Goal: Check status: Check status

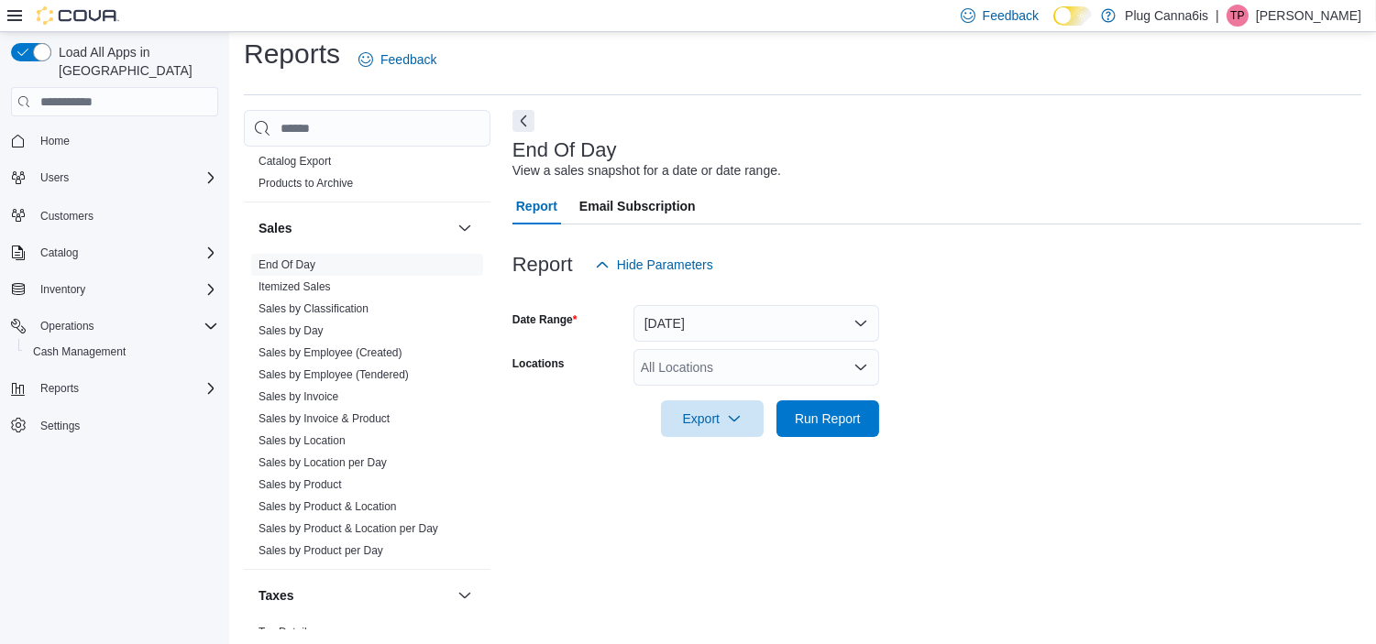
scroll to position [1284, 0]
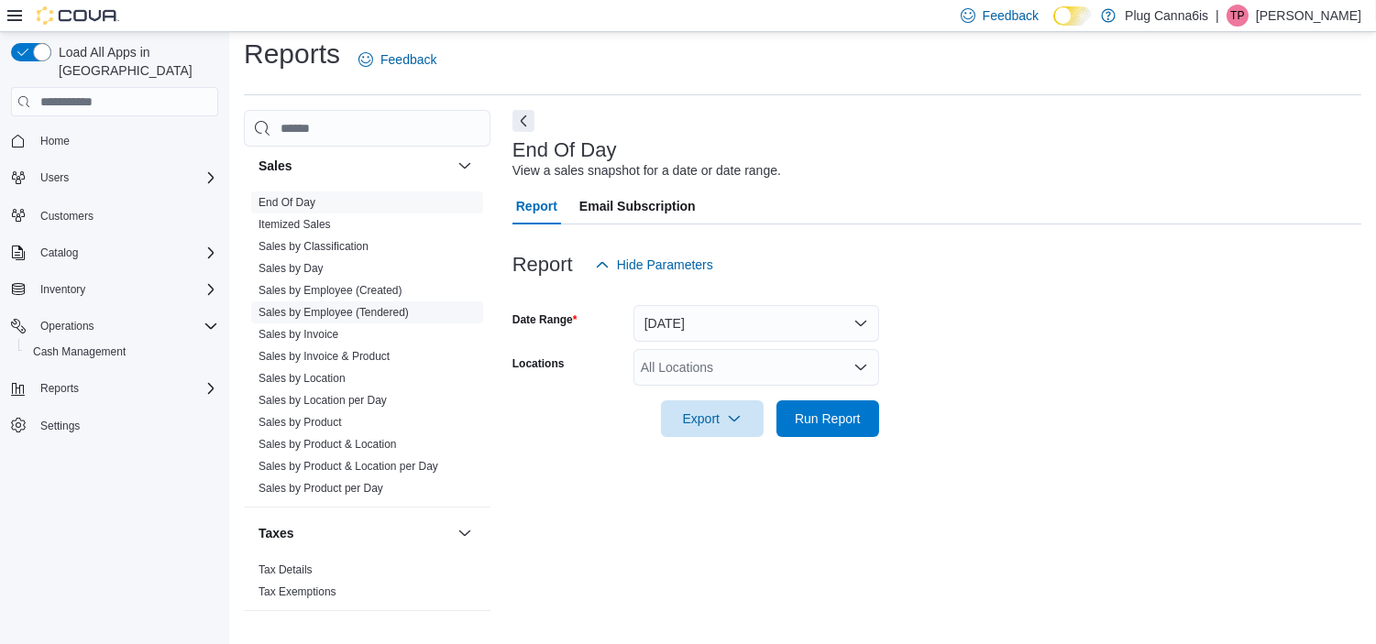
drag, startPoint x: 324, startPoint y: 379, endPoint x: 445, endPoint y: 315, distance: 136.5
click at [324, 379] on link "Sales by Location" at bounding box center [301, 378] width 87 height 13
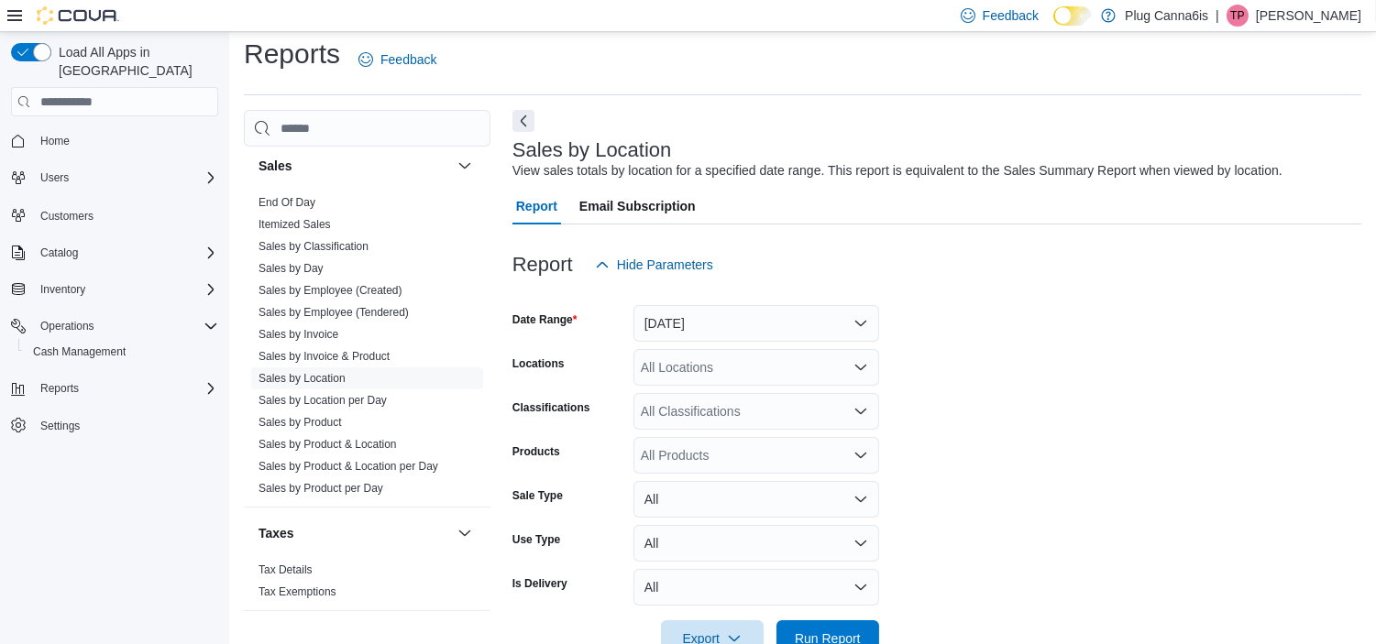
scroll to position [41, 0]
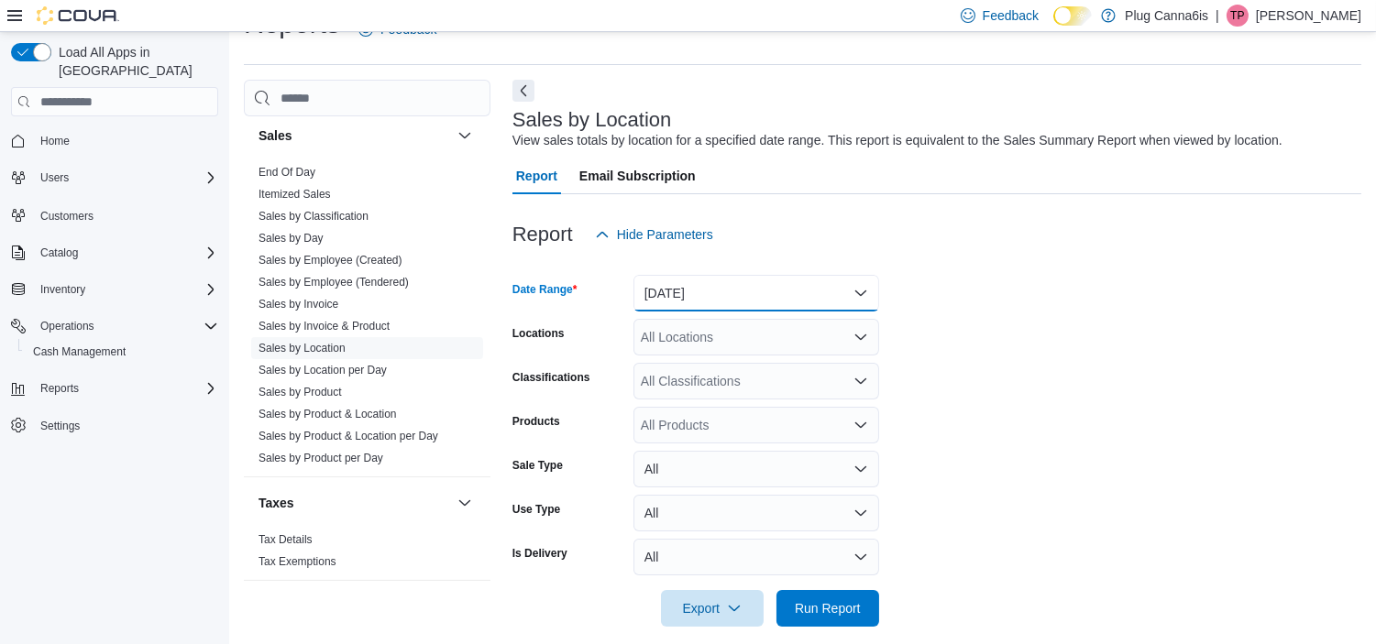
click at [680, 297] on button "[DATE]" at bounding box center [756, 293] width 246 height 37
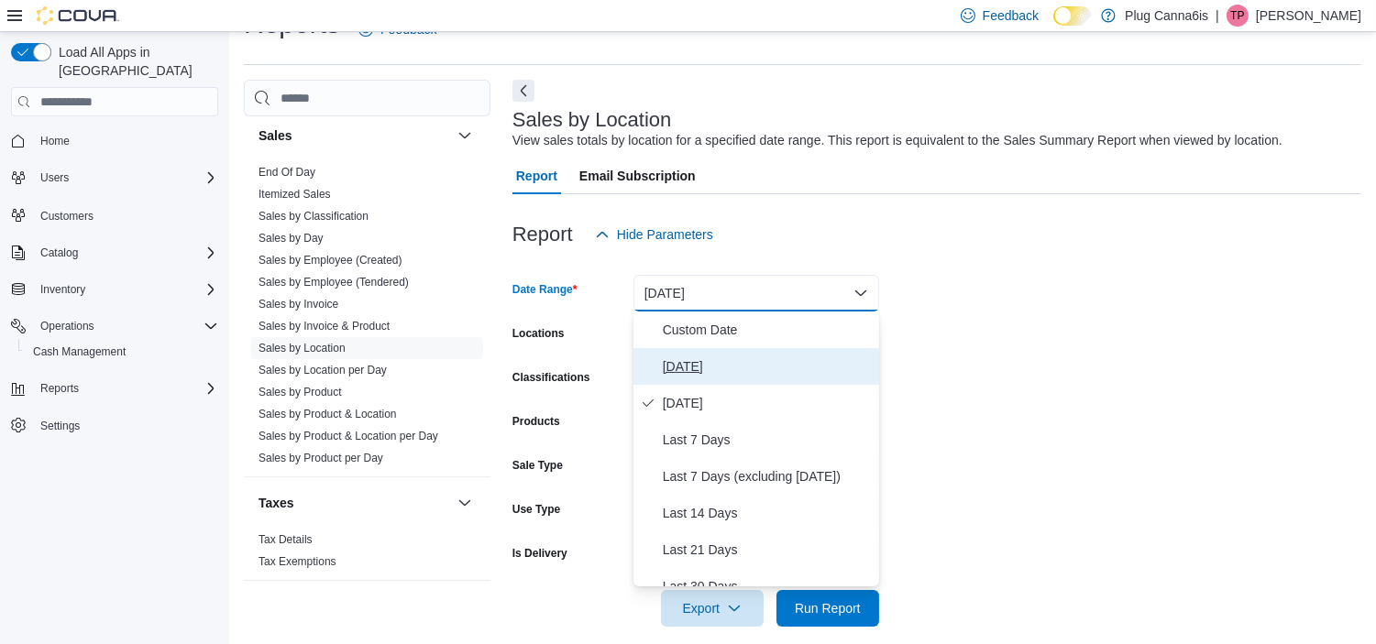
click at [727, 380] on button "[DATE]" at bounding box center [756, 366] width 246 height 37
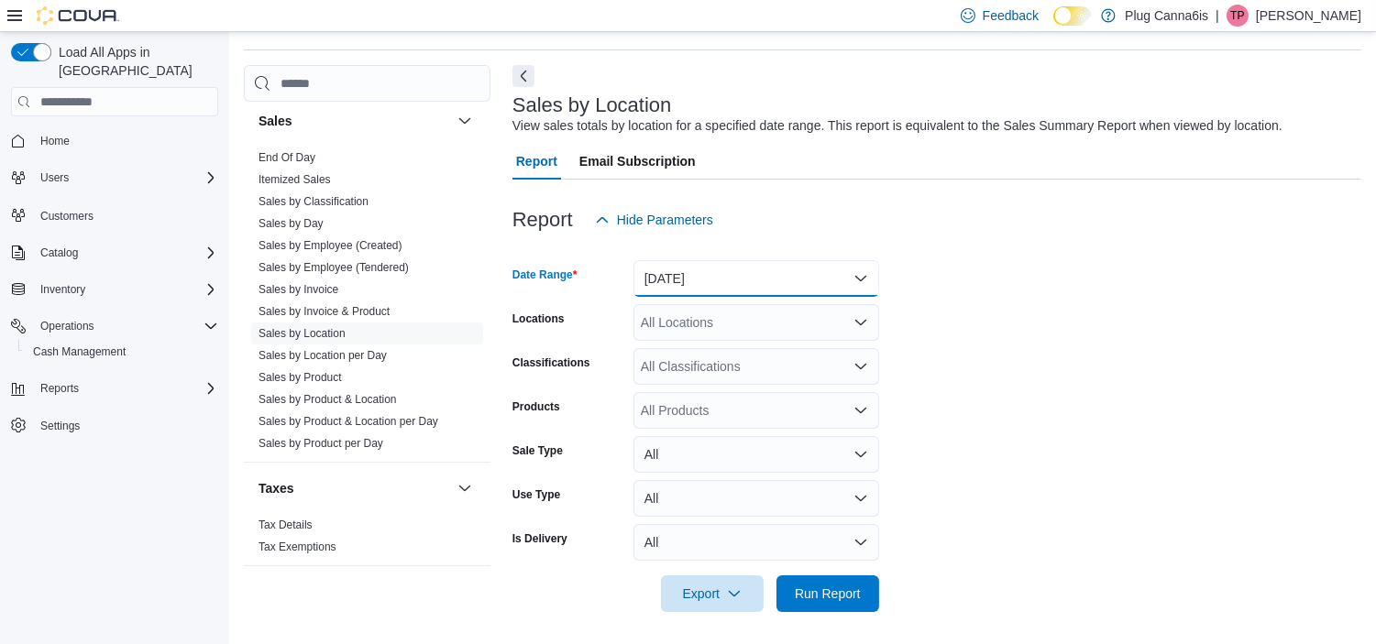
scroll to position [60, 0]
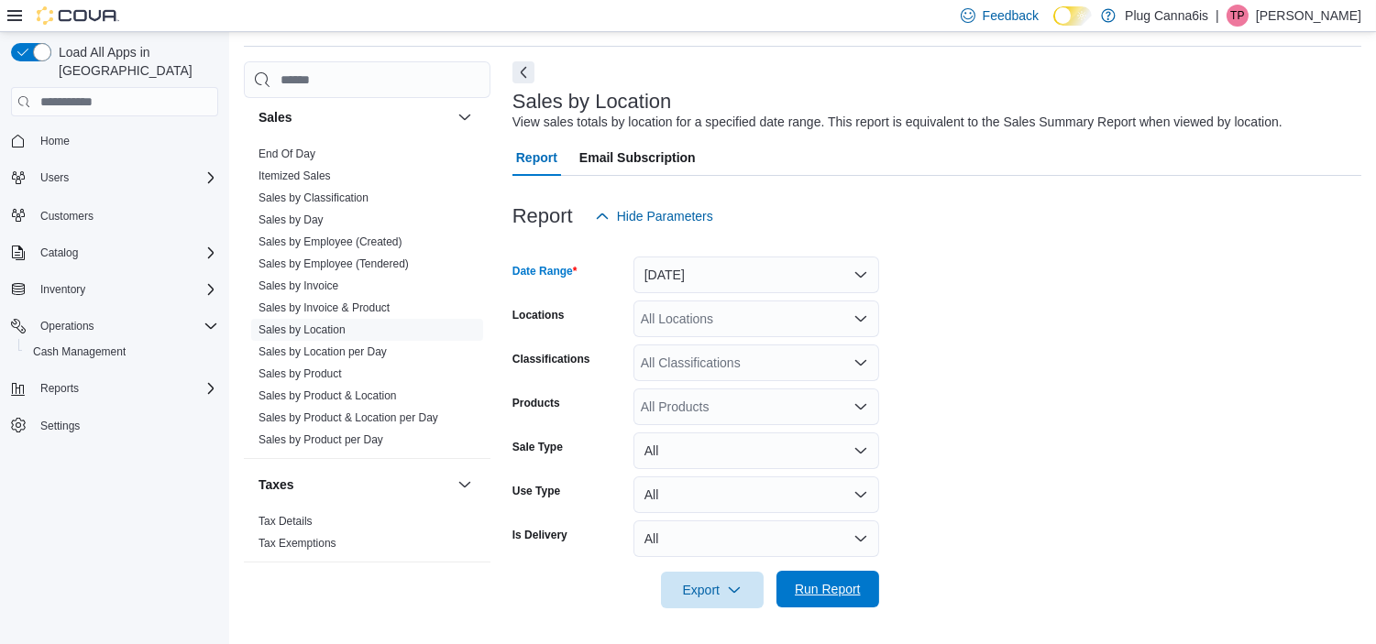
click at [819, 596] on span "Run Report" at bounding box center [828, 589] width 66 height 18
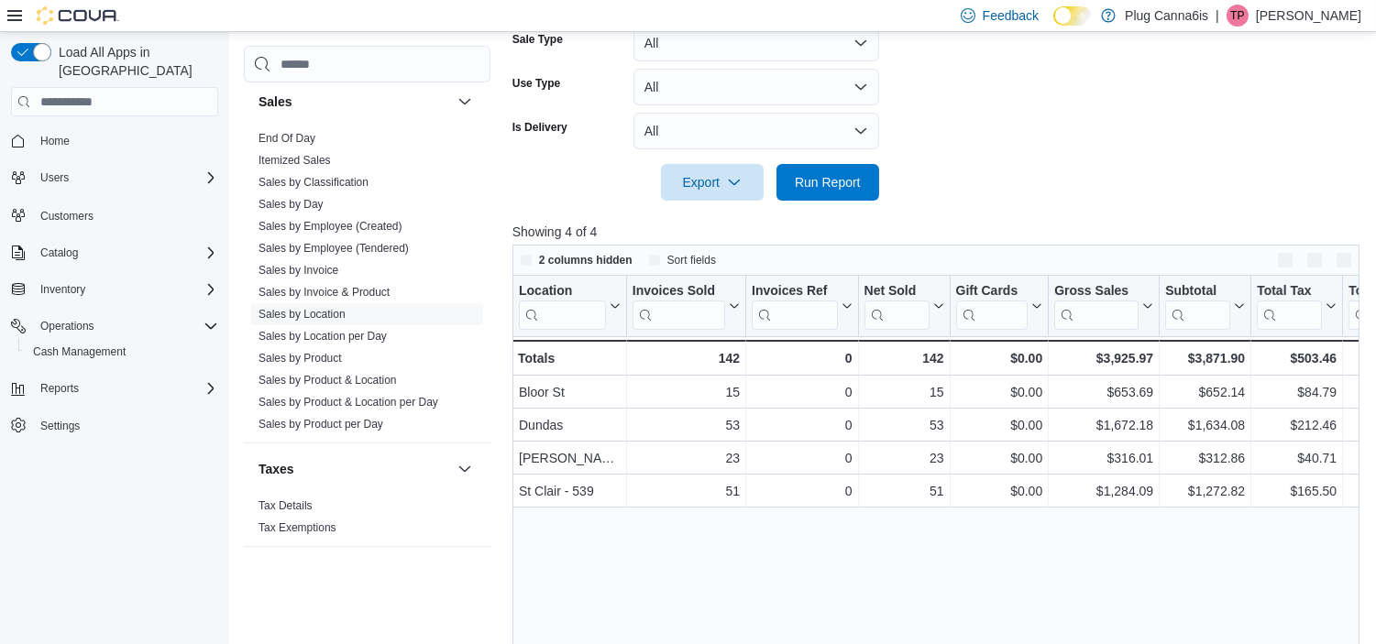
scroll to position [598, 0]
